Goal: Book appointment/travel/reservation

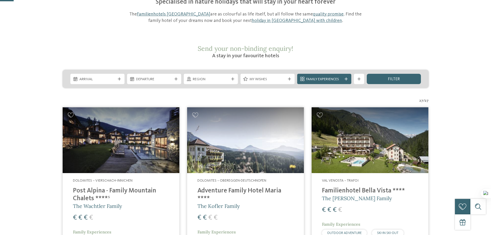
scroll to position [77, 0]
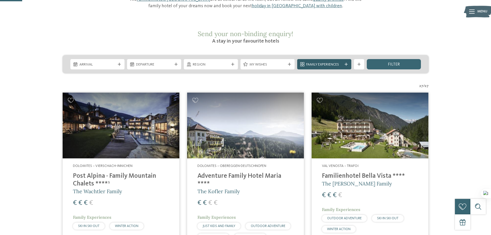
click at [347, 63] on icon at bounding box center [346, 64] width 3 height 3
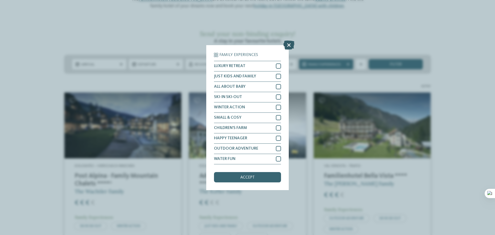
click at [287, 45] on icon at bounding box center [289, 44] width 11 height 9
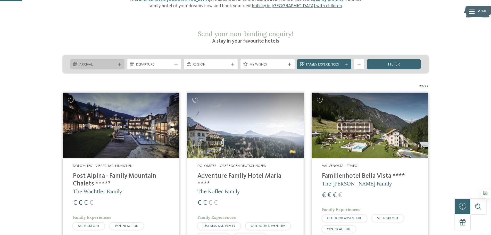
click at [95, 62] on span "Arrival" at bounding box center [97, 64] width 36 height 5
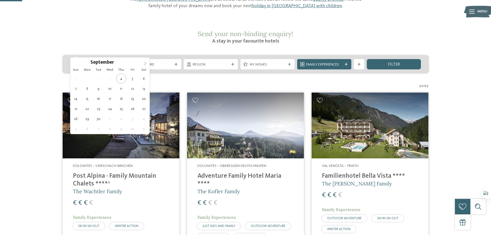
click at [144, 63] on icon at bounding box center [145, 64] width 4 height 4
type input "****"
click at [144, 63] on icon at bounding box center [145, 64] width 4 height 4
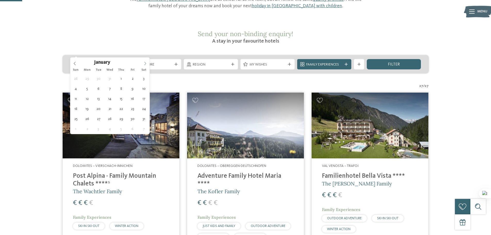
click at [144, 63] on icon at bounding box center [145, 64] width 4 height 4
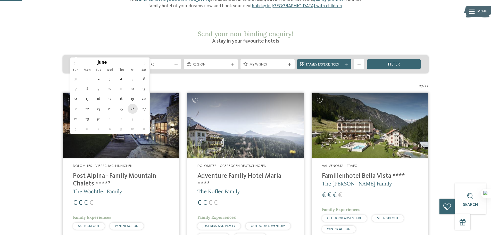
type div "[DATE]"
type input "****"
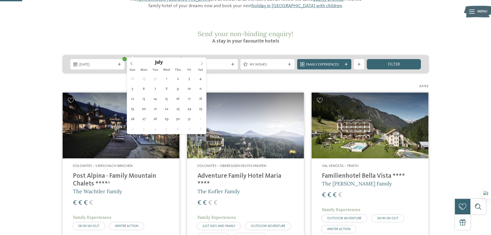
click at [202, 66] on span at bounding box center [202, 62] width 9 height 9
type div "[DATE]"
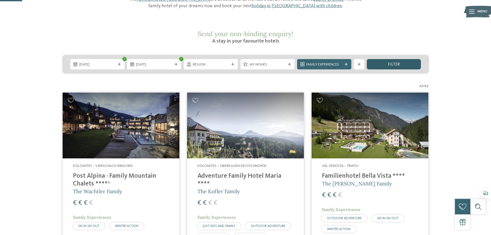
click at [392, 59] on div "filter" at bounding box center [394, 64] width 54 height 10
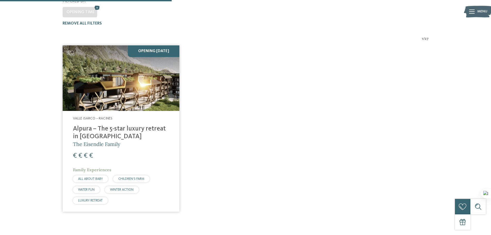
scroll to position [157, 0]
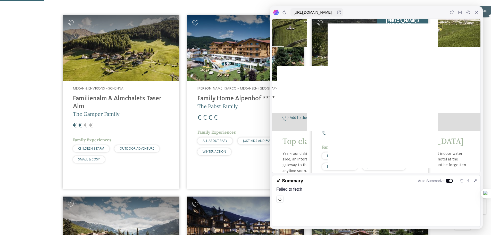
drag, startPoint x: 391, startPoint y: 77, endPoint x: 279, endPoint y: 72, distance: 112.6
click at [279, 72] on div "Dolomites – Ehrenburg/Kiens Falkensteiner Family Resort Lido ****ˢ The original…" at bounding box center [376, 94] width 208 height 75
click at [477, 11] on icon at bounding box center [477, 12] width 4 height 4
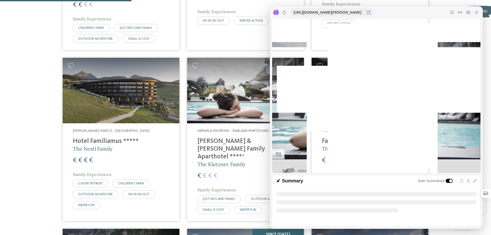
scroll to position [103, 0]
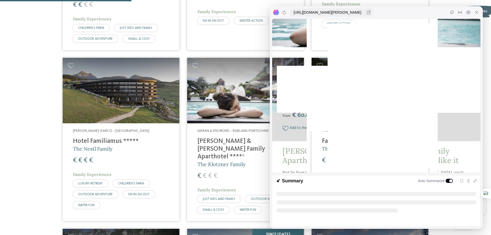
drag, startPoint x: 389, startPoint y: 79, endPoint x: 283, endPoint y: 78, distance: 106.0
click at [283, 78] on span "[PERSON_NAME] & [PERSON_NAME] Family Aparthotel ****ˢ" at bounding box center [359, 84] width 153 height 18
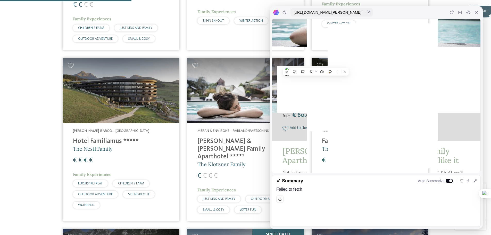
scroll to position [0, 0]
drag, startPoint x: 392, startPoint y: 78, endPoint x: 282, endPoint y: 77, distance: 109.6
click at [282, 77] on div "Meran & Environs – Rabland/Partschins Heidi & Edith Family Aparthotel ****ˢ The…" at bounding box center [376, 99] width 208 height 85
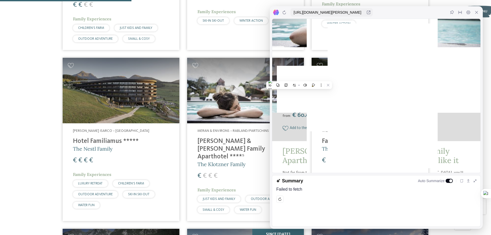
drag, startPoint x: 476, startPoint y: 10, endPoint x: 447, endPoint y: 19, distance: 30.9
click at [477, 10] on div at bounding box center [477, 12] width 8 height 8
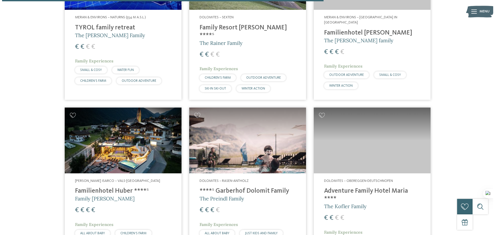
scroll to position [1135, 0]
